Goal: Transaction & Acquisition: Purchase product/service

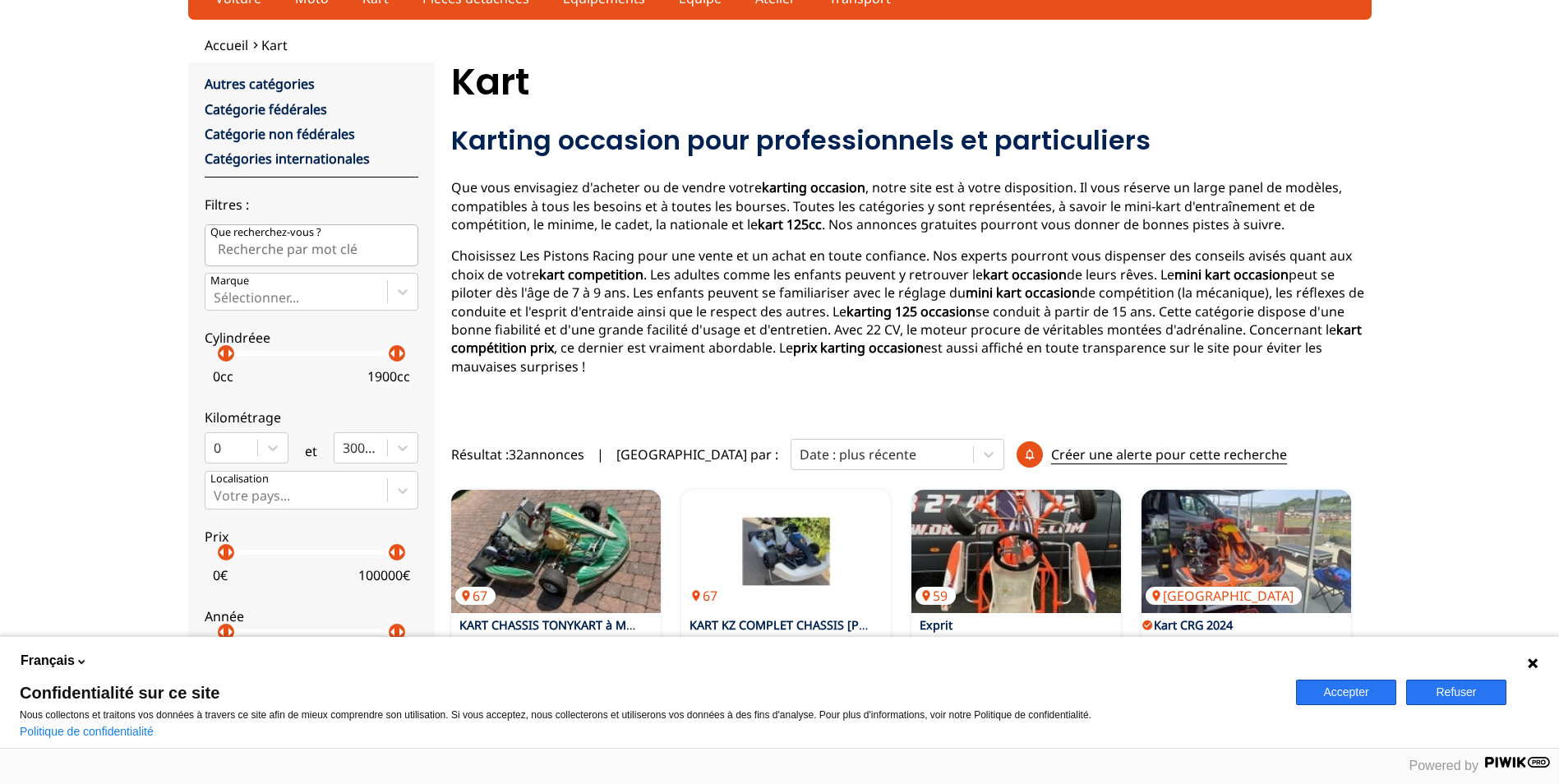
scroll to position [164, 0]
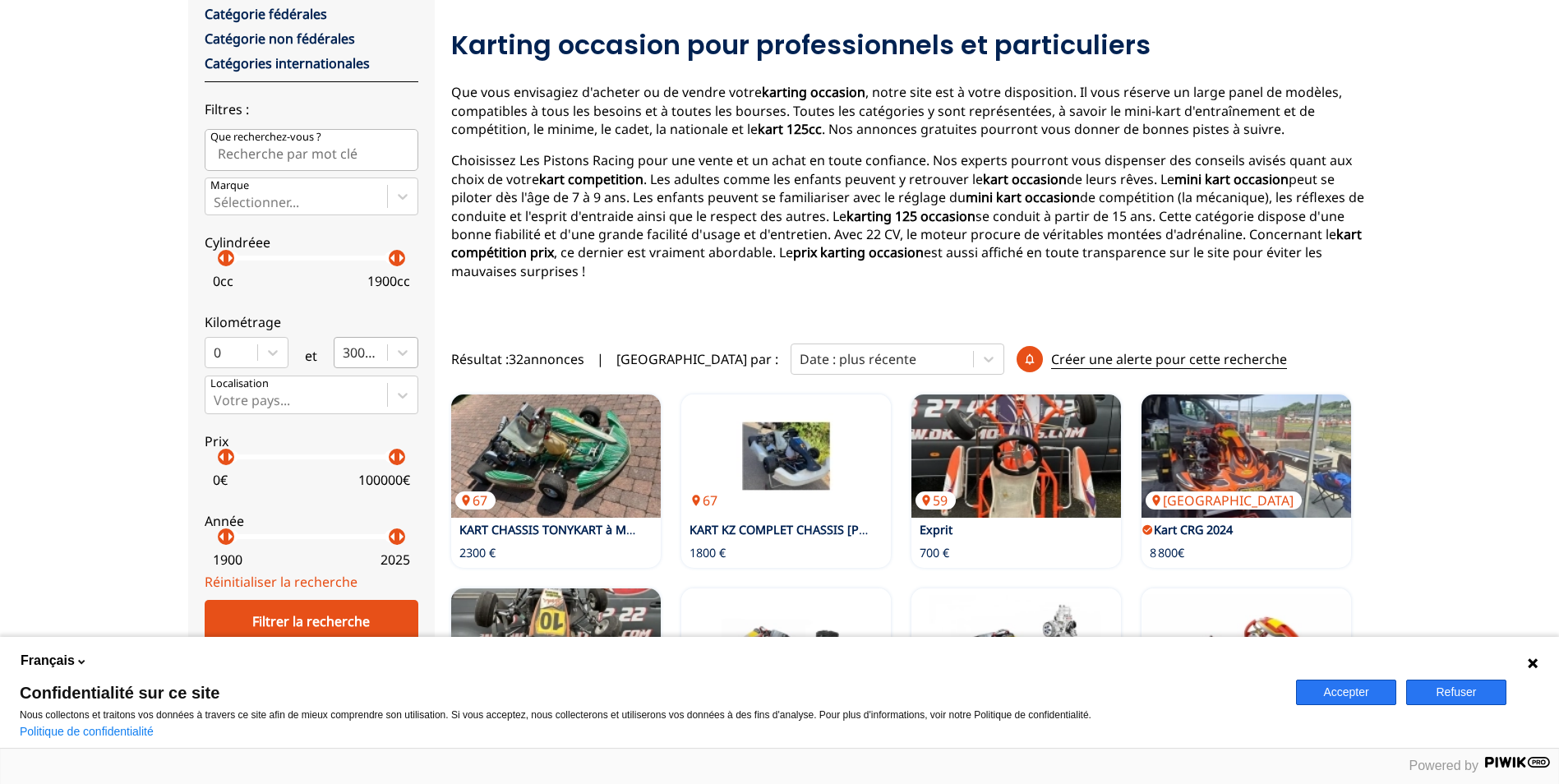
click at [374, 353] on div at bounding box center [361, 352] width 36 height 18
click at [346, 353] on input "300000" at bounding box center [343, 352] width 3 height 14
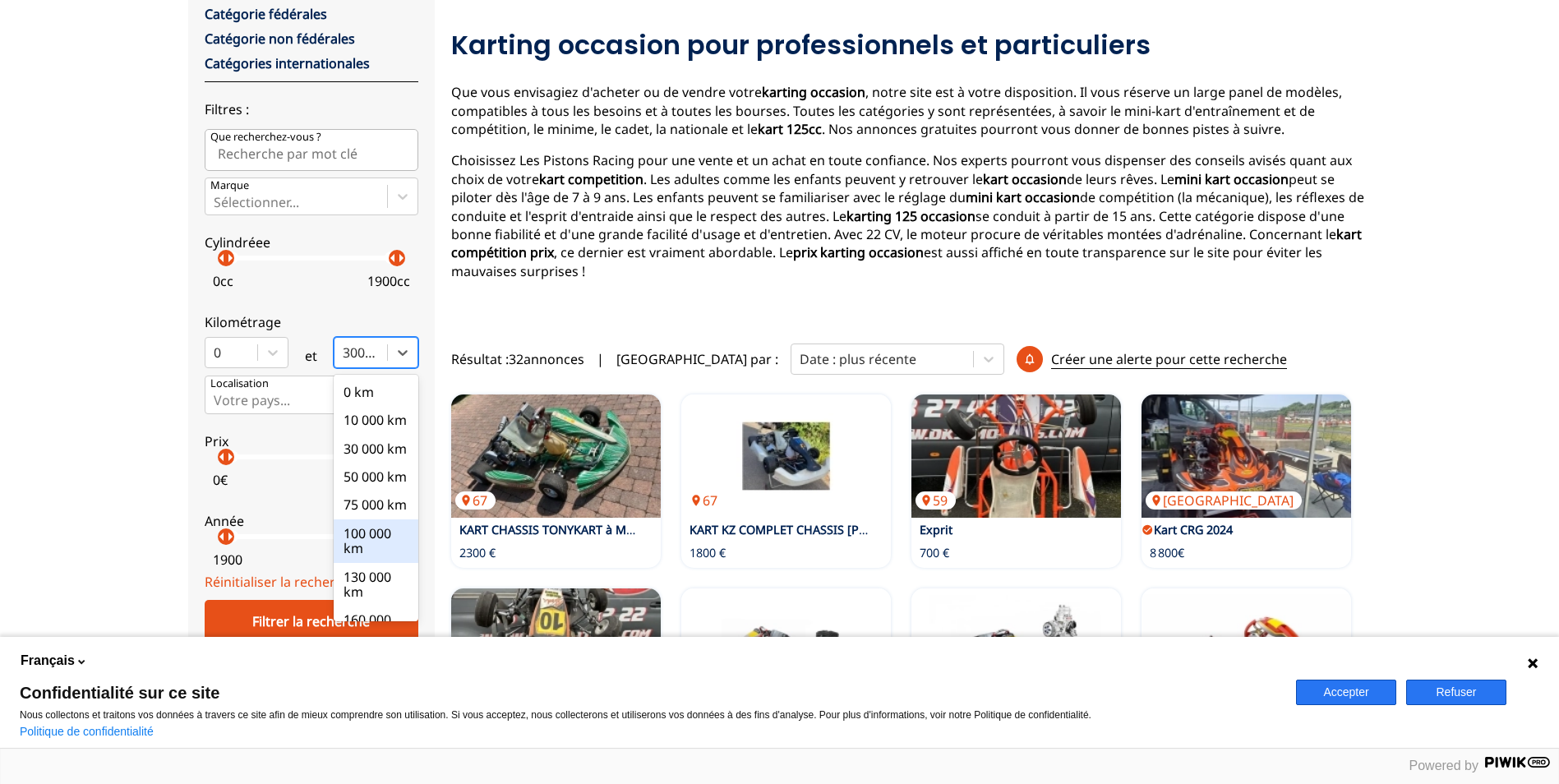
click at [403, 563] on div "100 000 km" at bounding box center [376, 541] width 84 height 43
click at [346, 359] on input "option 100 000 km focused, 6 of 10. 10 results available. Use Up and Down to ch…" at bounding box center [343, 352] width 3 height 14
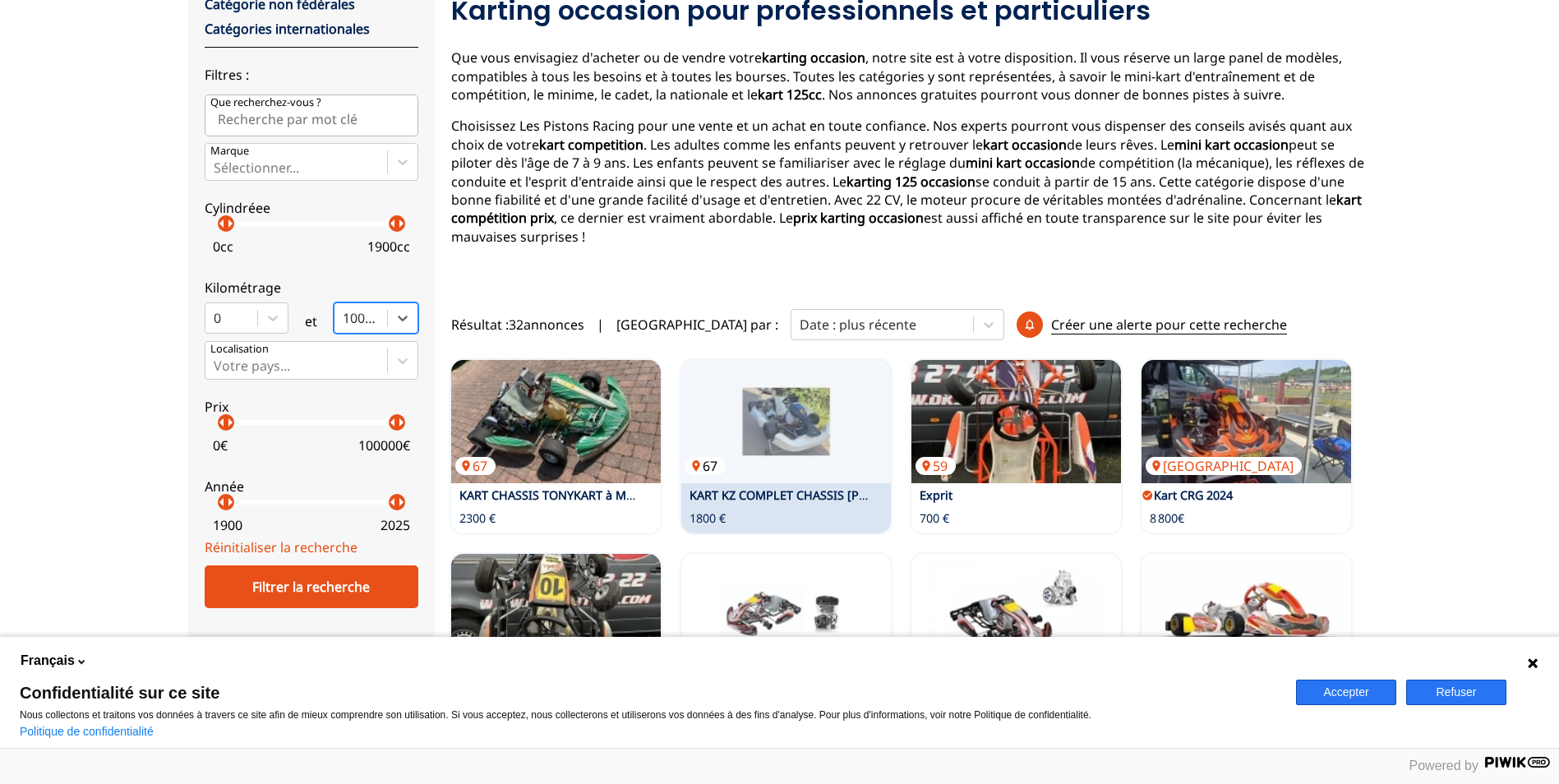
scroll to position [0, 0]
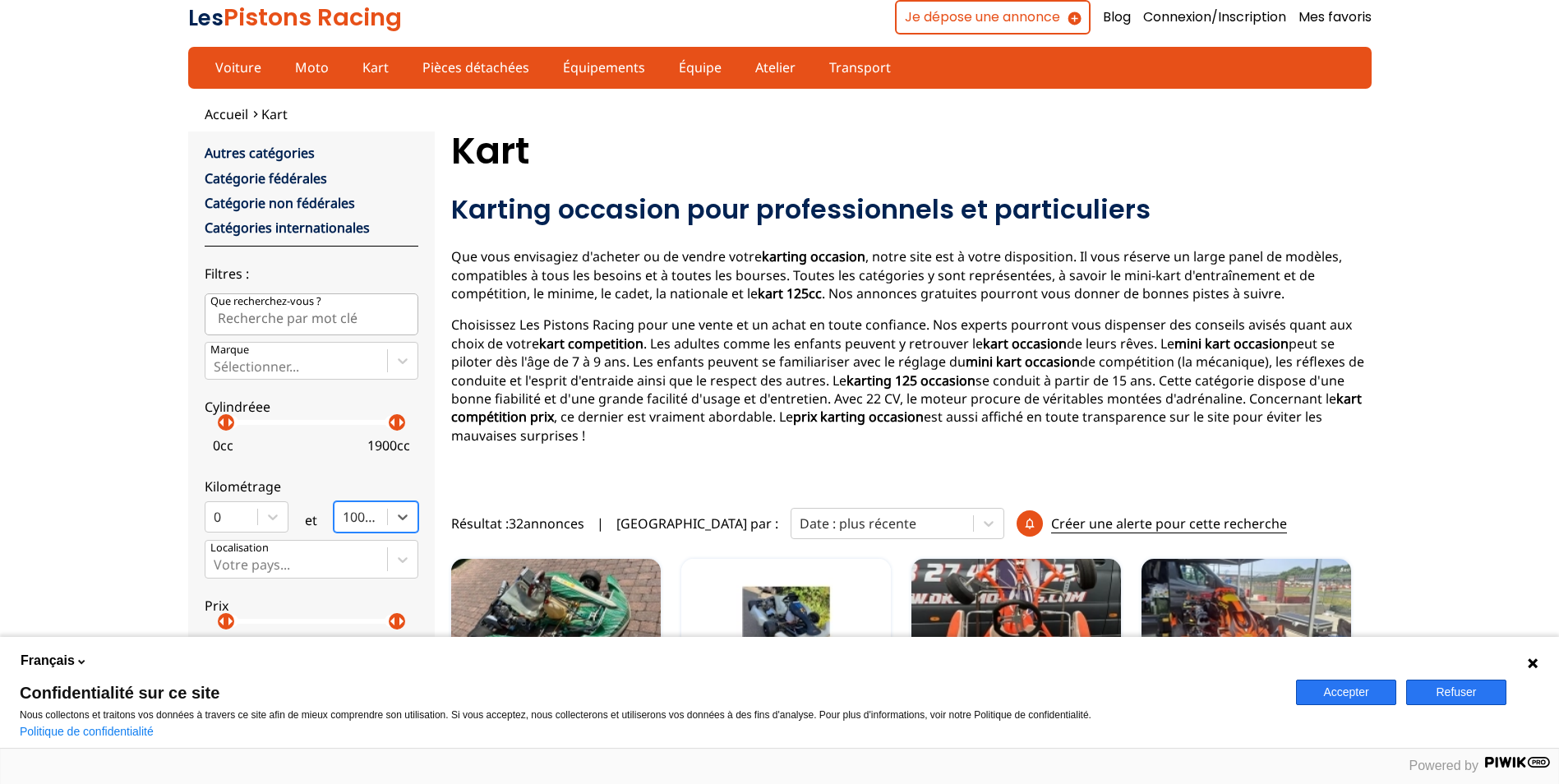
click at [578, 148] on h1 "Kart" at bounding box center [912, 150] width 920 height 39
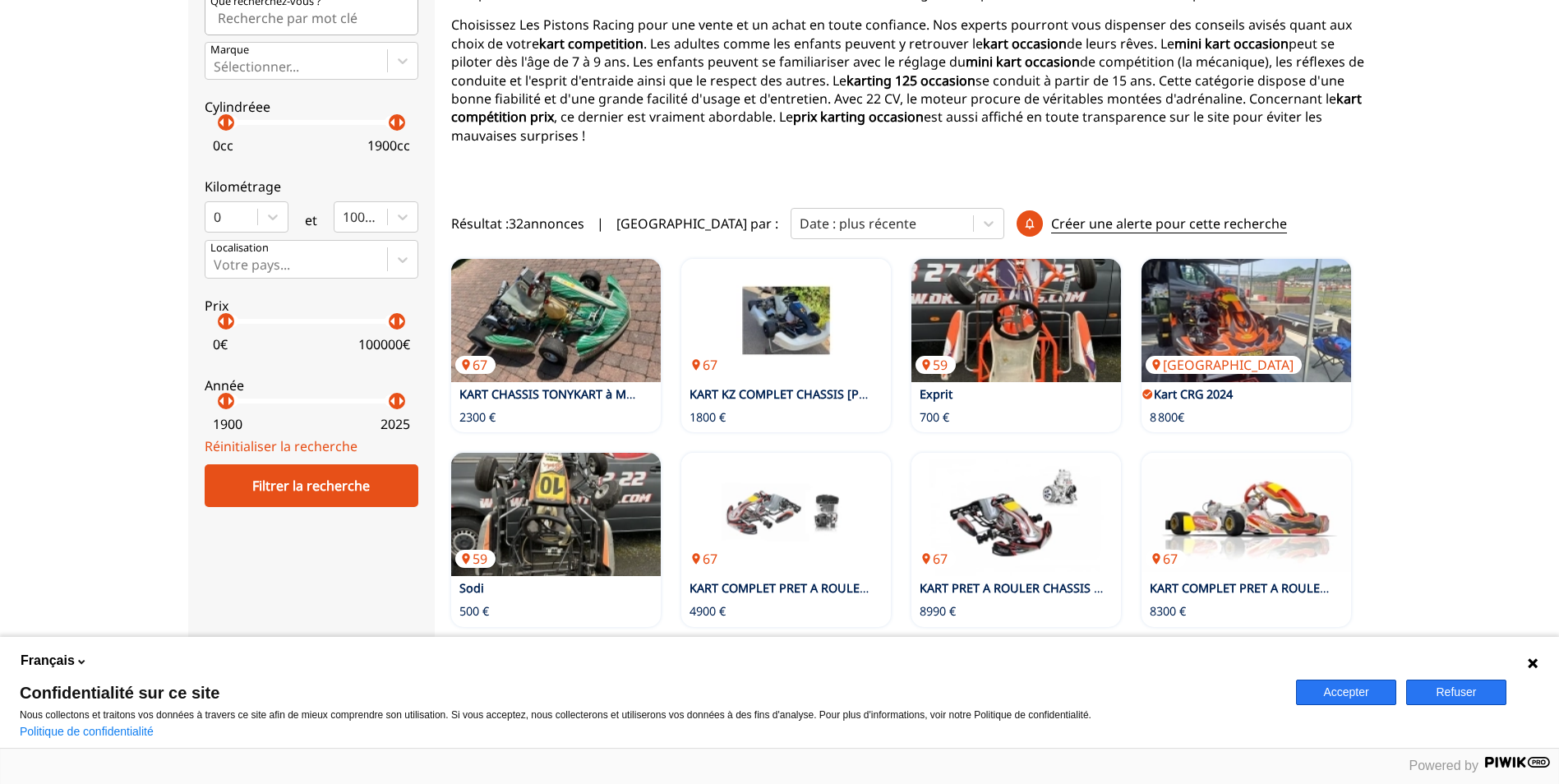
scroll to position [329, 0]
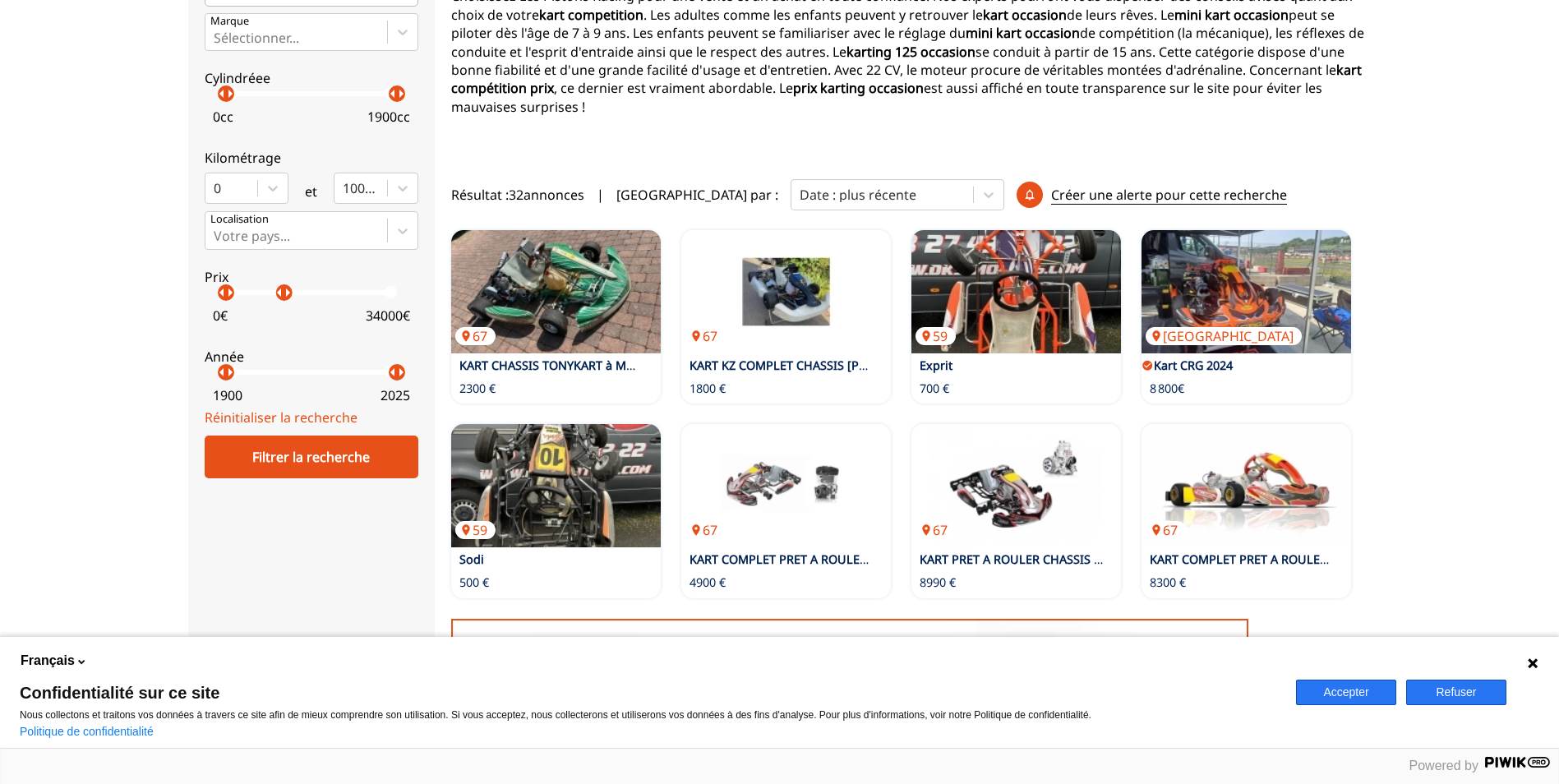
drag, startPoint x: 393, startPoint y: 298, endPoint x: 268, endPoint y: 317, distance: 126.4
click at [270, 317] on label "Prix arrow_left arrow_right arrow_left arrow_right 0 € 34000 €" at bounding box center [311, 292] width 214 height 73
drag, startPoint x: 257, startPoint y: 317, endPoint x: 257, endPoint y: 290, distance: 27.0
click at [257, 290] on label "Prix arrow_left arrow_right arrow_left arrow_right 0 € 26000 €" at bounding box center [311, 292] width 214 height 73
drag, startPoint x: 257, startPoint y: 290, endPoint x: 270, endPoint y: 290, distance: 13.0
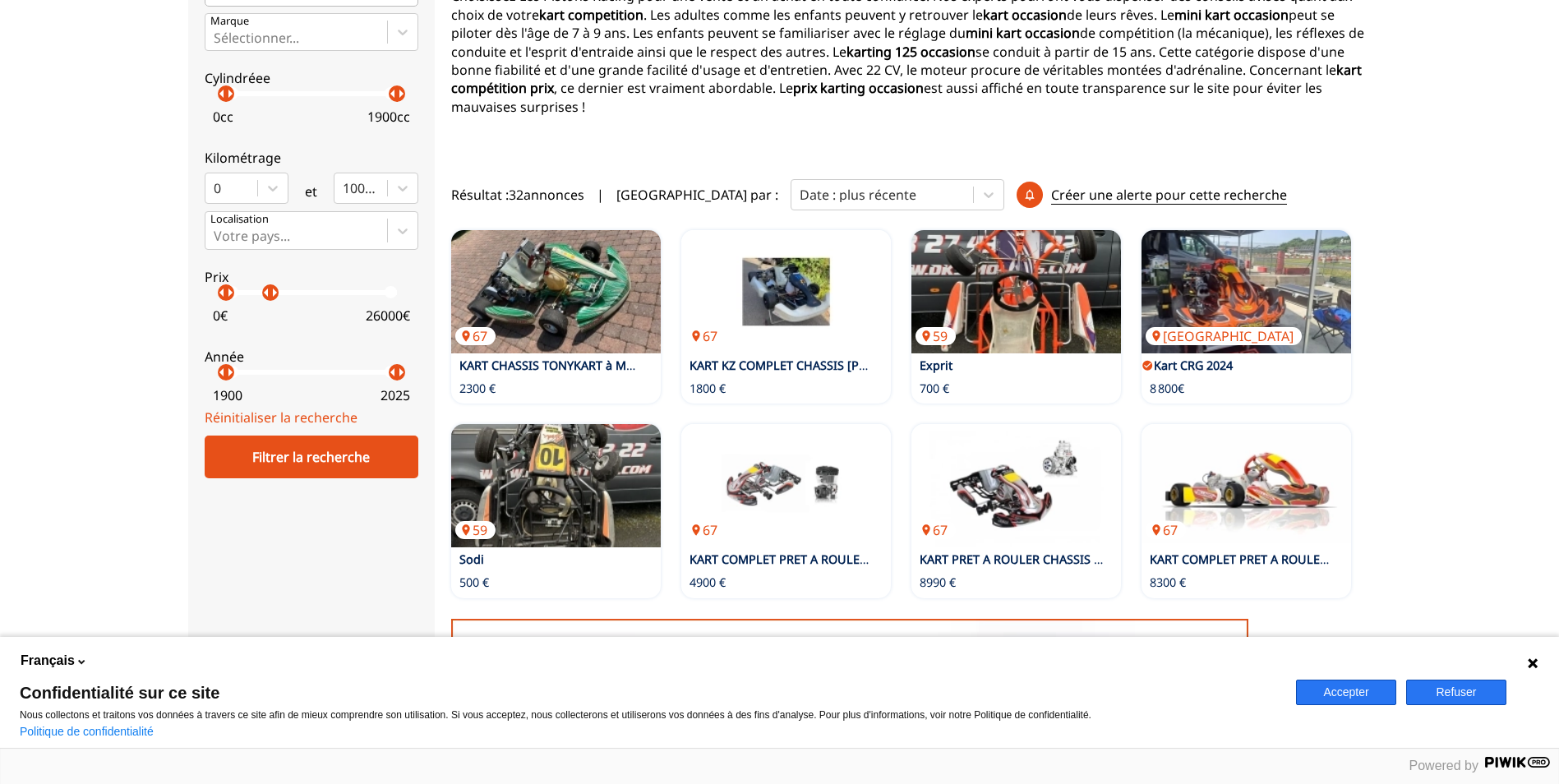
click at [270, 290] on p "arrow_right" at bounding box center [274, 292] width 20 height 20
drag, startPoint x: 270, startPoint y: 290, endPoint x: 227, endPoint y: 285, distance: 43.3
click at [227, 285] on p "arrow_right" at bounding box center [231, 292] width 20 height 20
click at [342, 455] on div "Filtrer la recherche" at bounding box center [311, 456] width 214 height 43
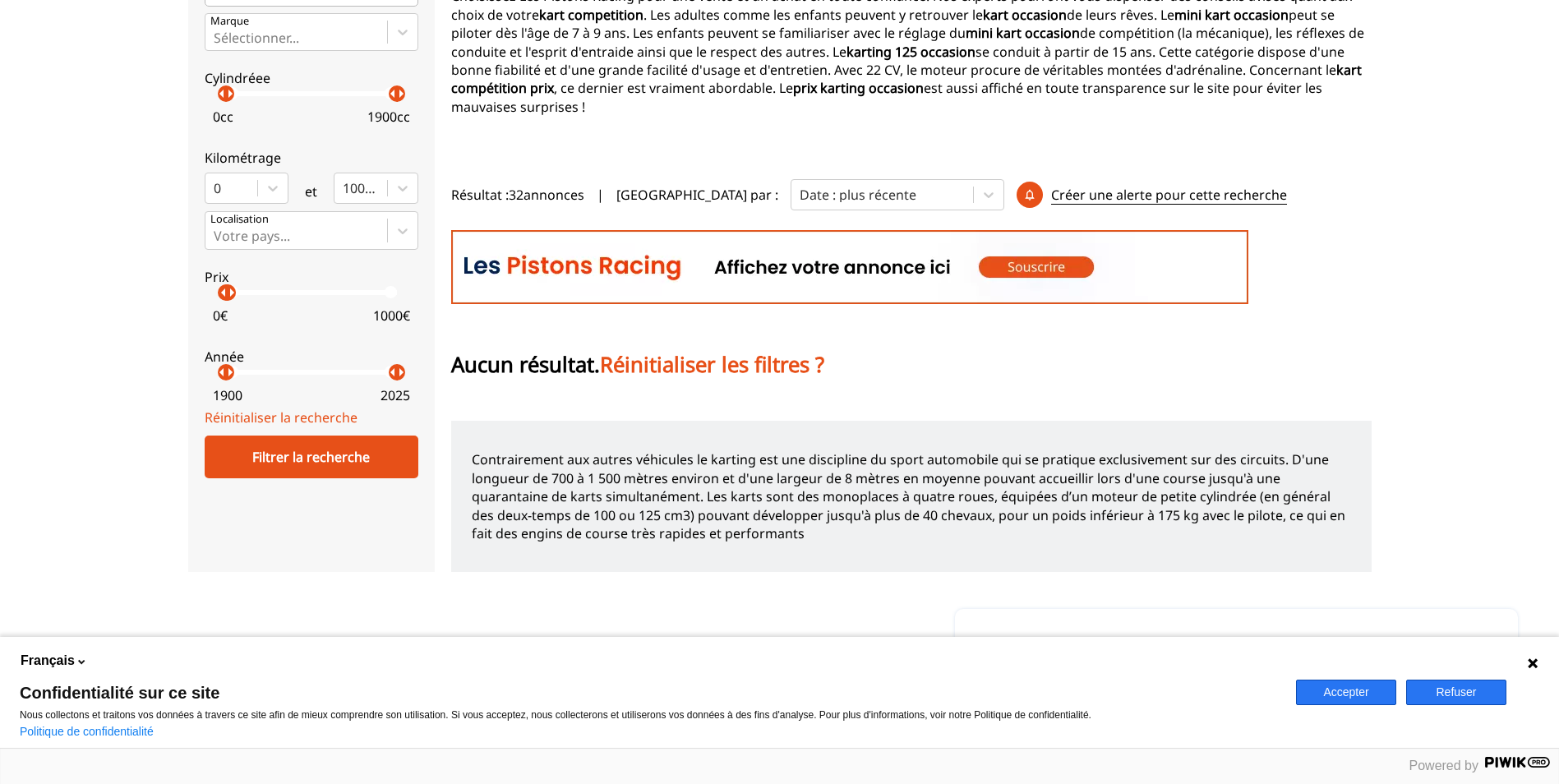
scroll to position [246, 0]
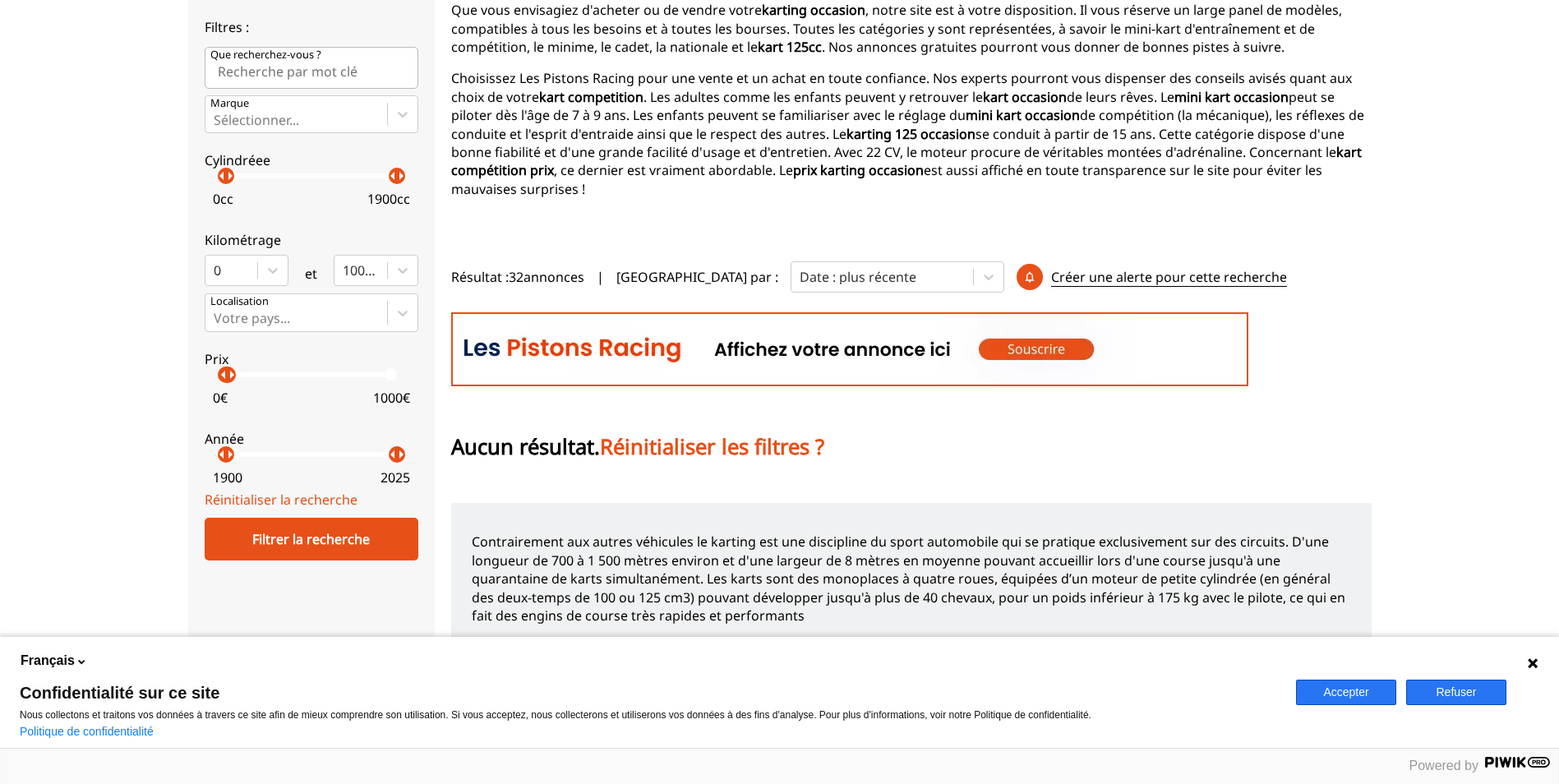
click at [535, 267] on span "Résultat : 32 annonces" at bounding box center [518, 276] width 133 height 18
click at [514, 267] on span "Résultat : 32 annonces" at bounding box center [518, 276] width 133 height 18
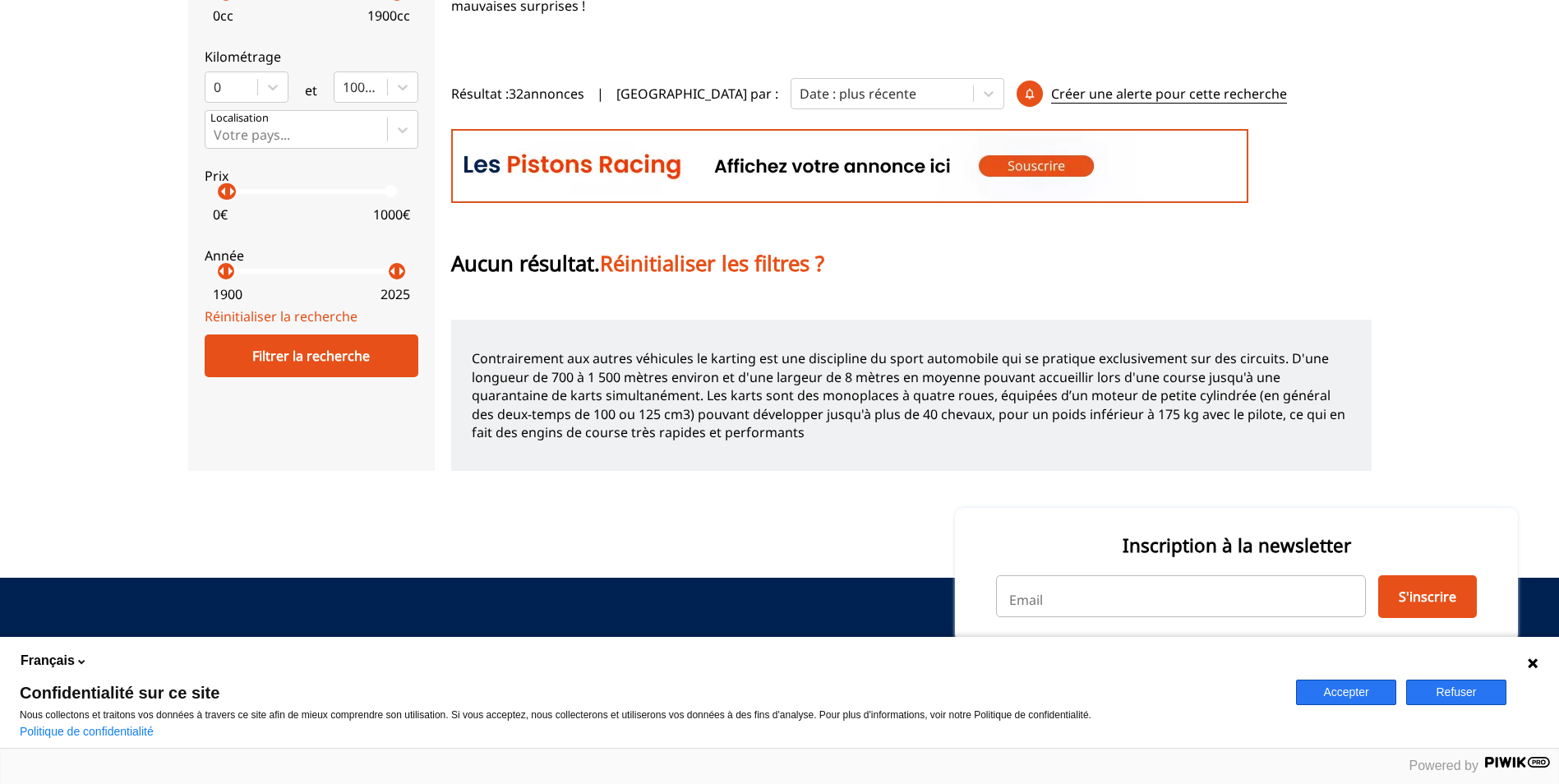
scroll to position [463, 0]
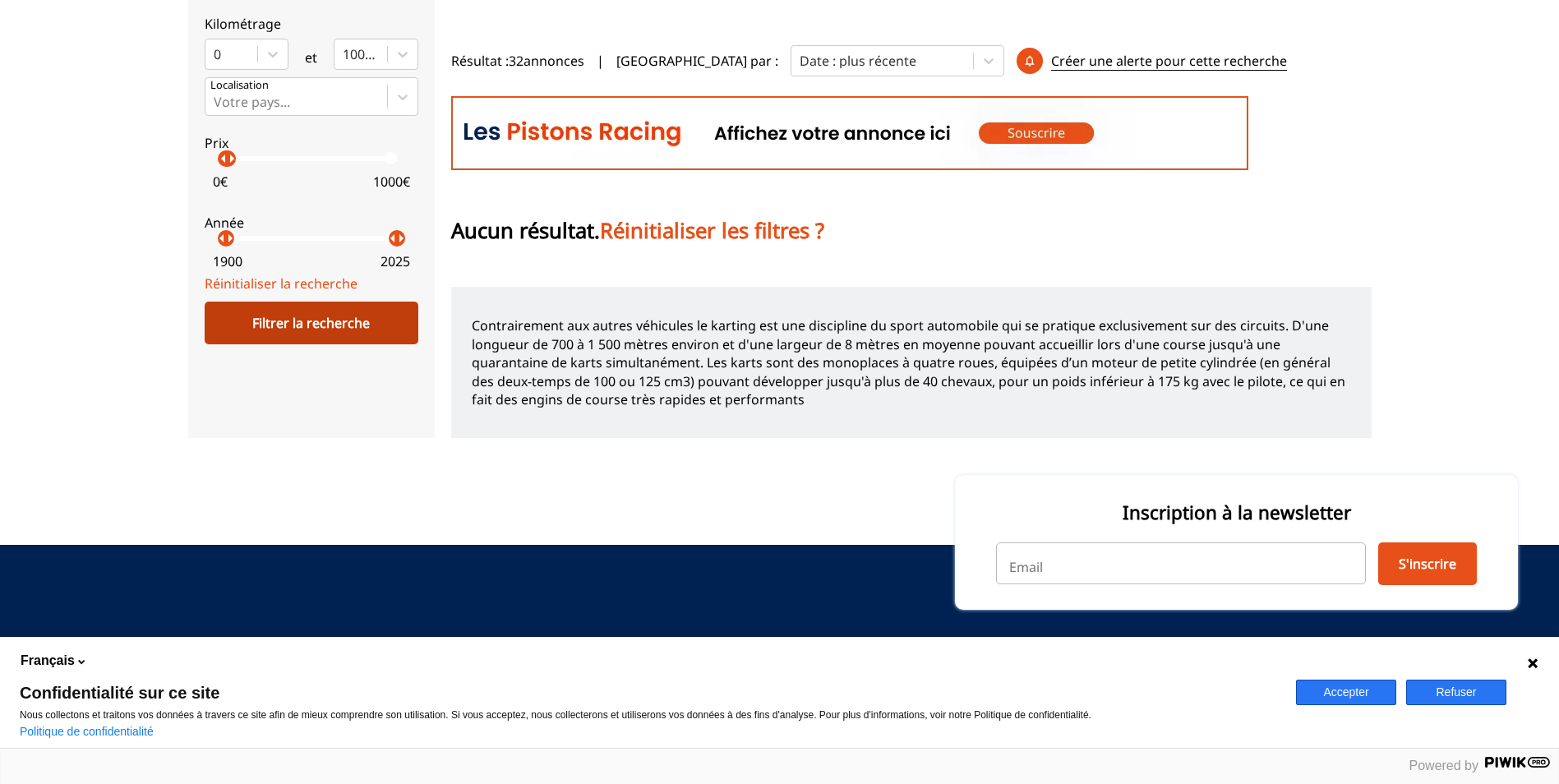
click at [395, 308] on div "Filtrer la recherche" at bounding box center [311, 323] width 214 height 43
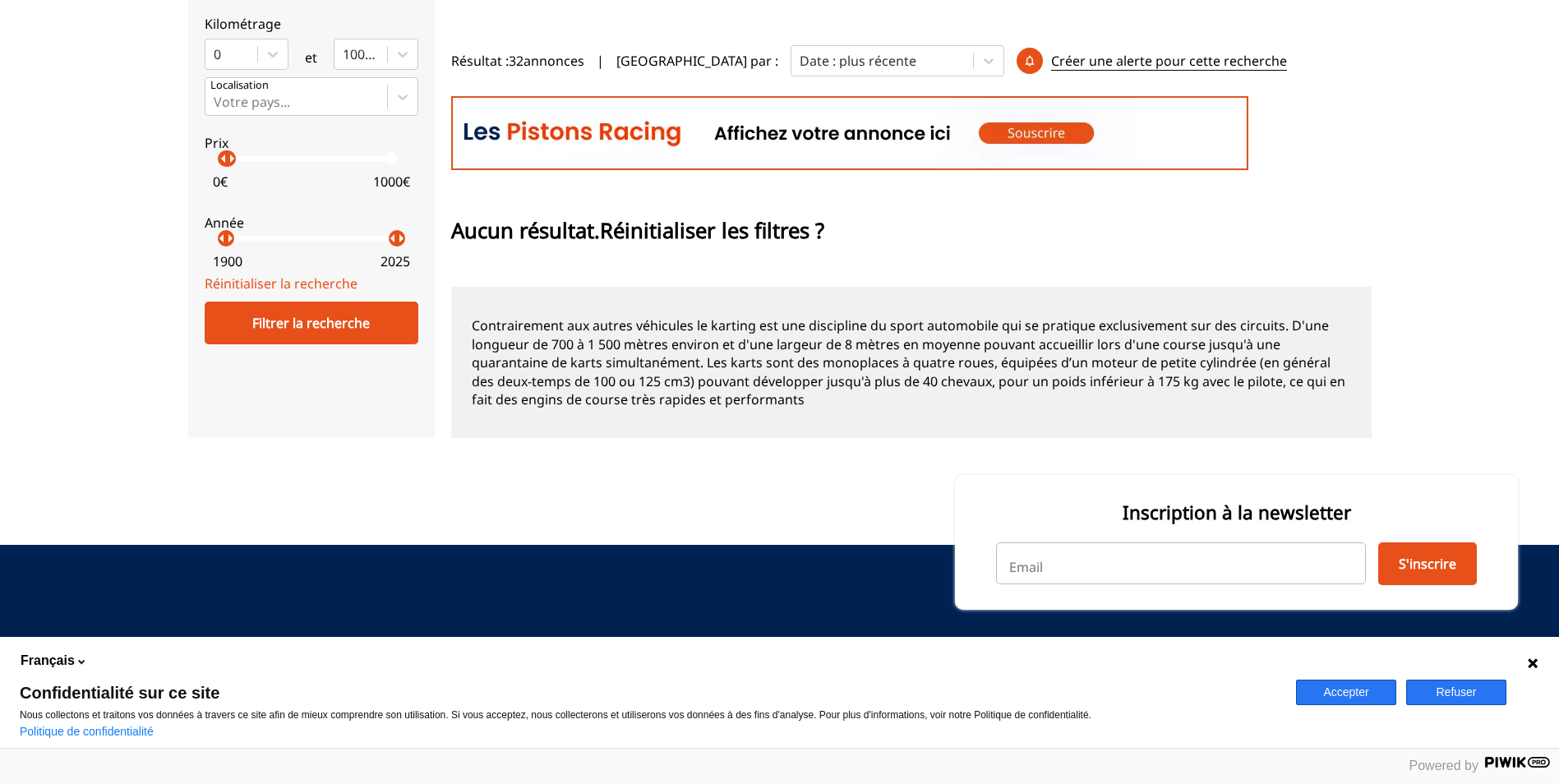
click at [727, 216] on span "Réinitialiser les filtres ?" at bounding box center [712, 230] width 224 height 29
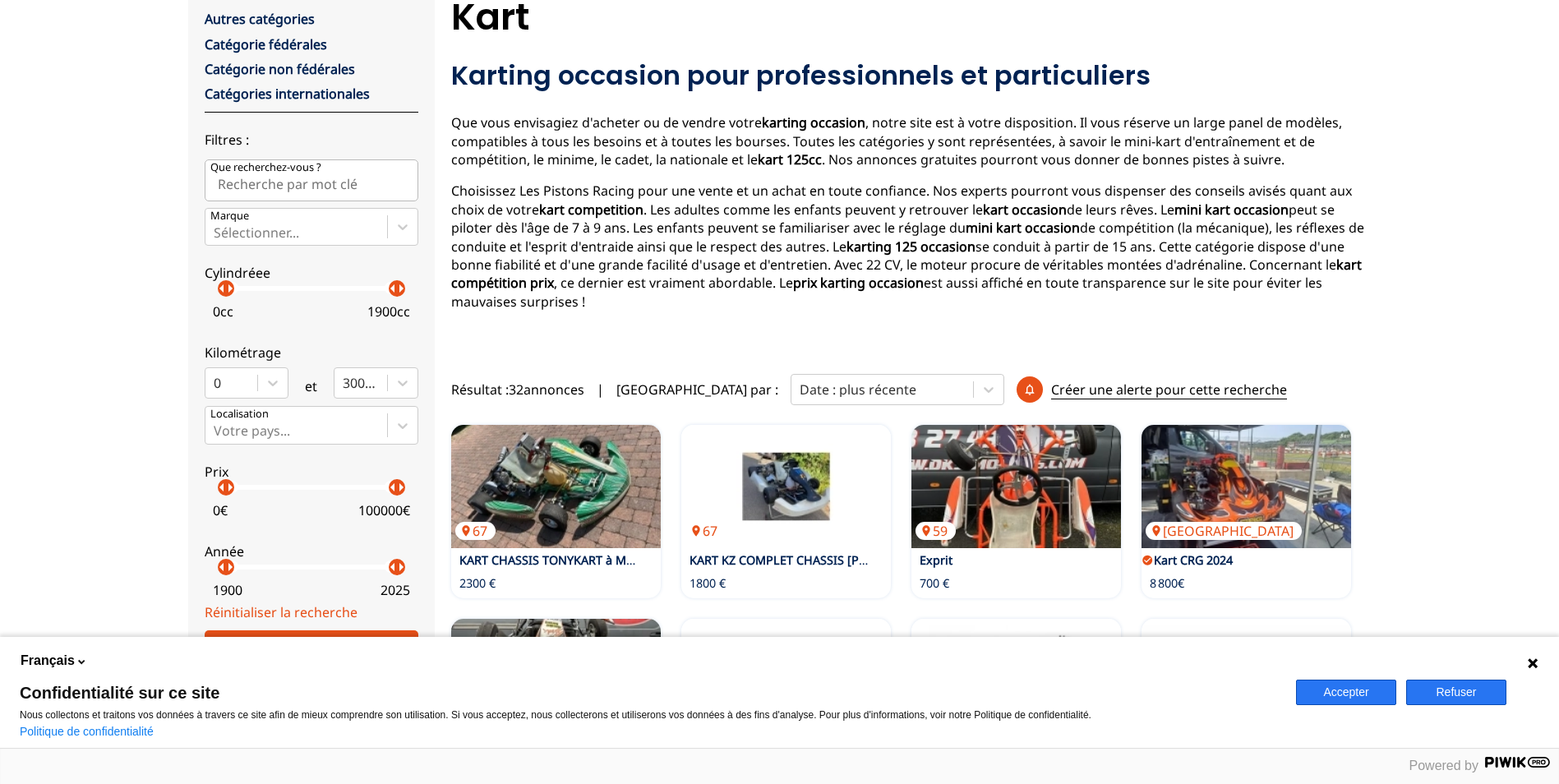
scroll to position [216, 0]
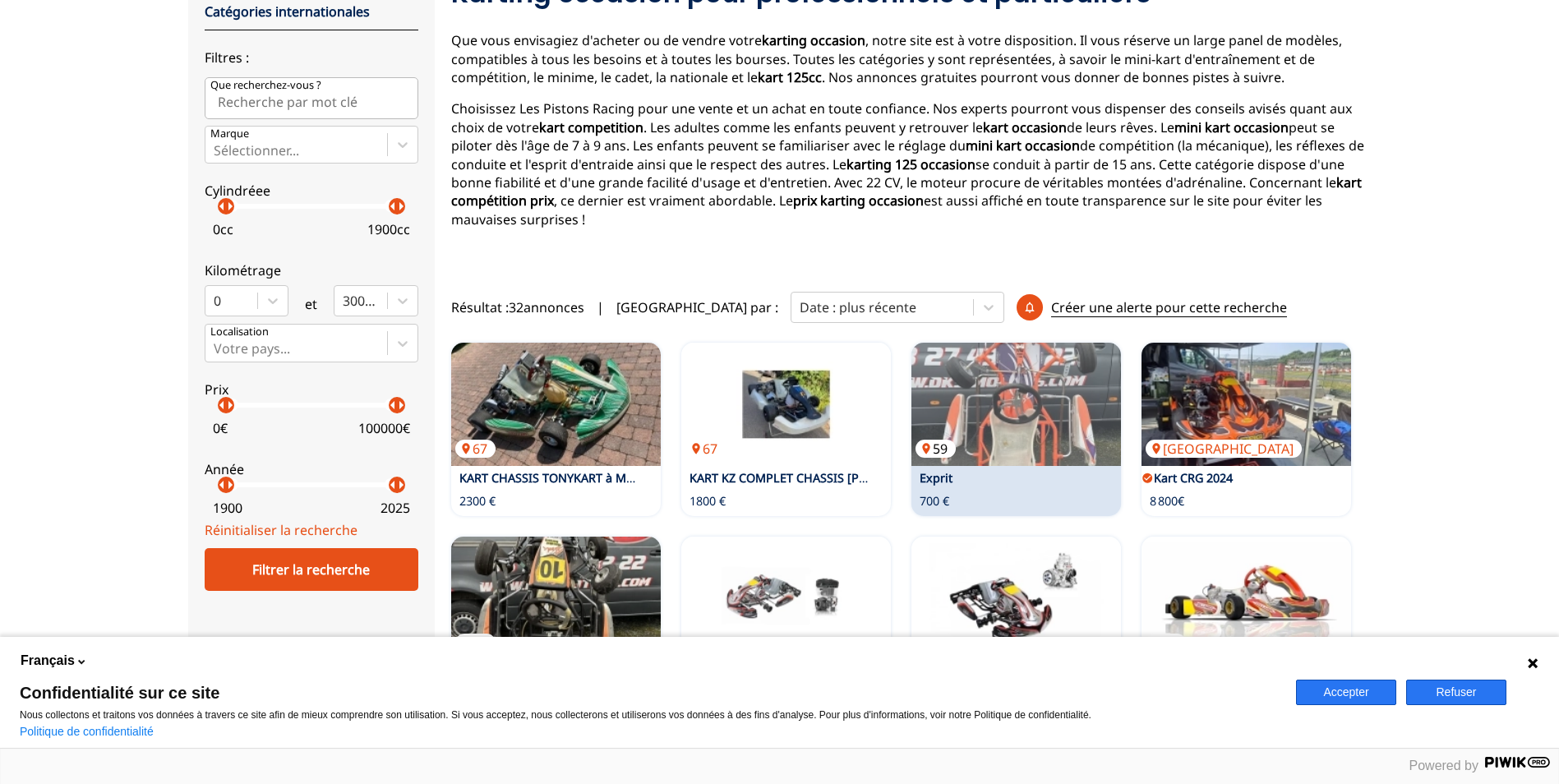
click at [1052, 378] on img at bounding box center [1015, 404] width 210 height 124
